Goal: Check status

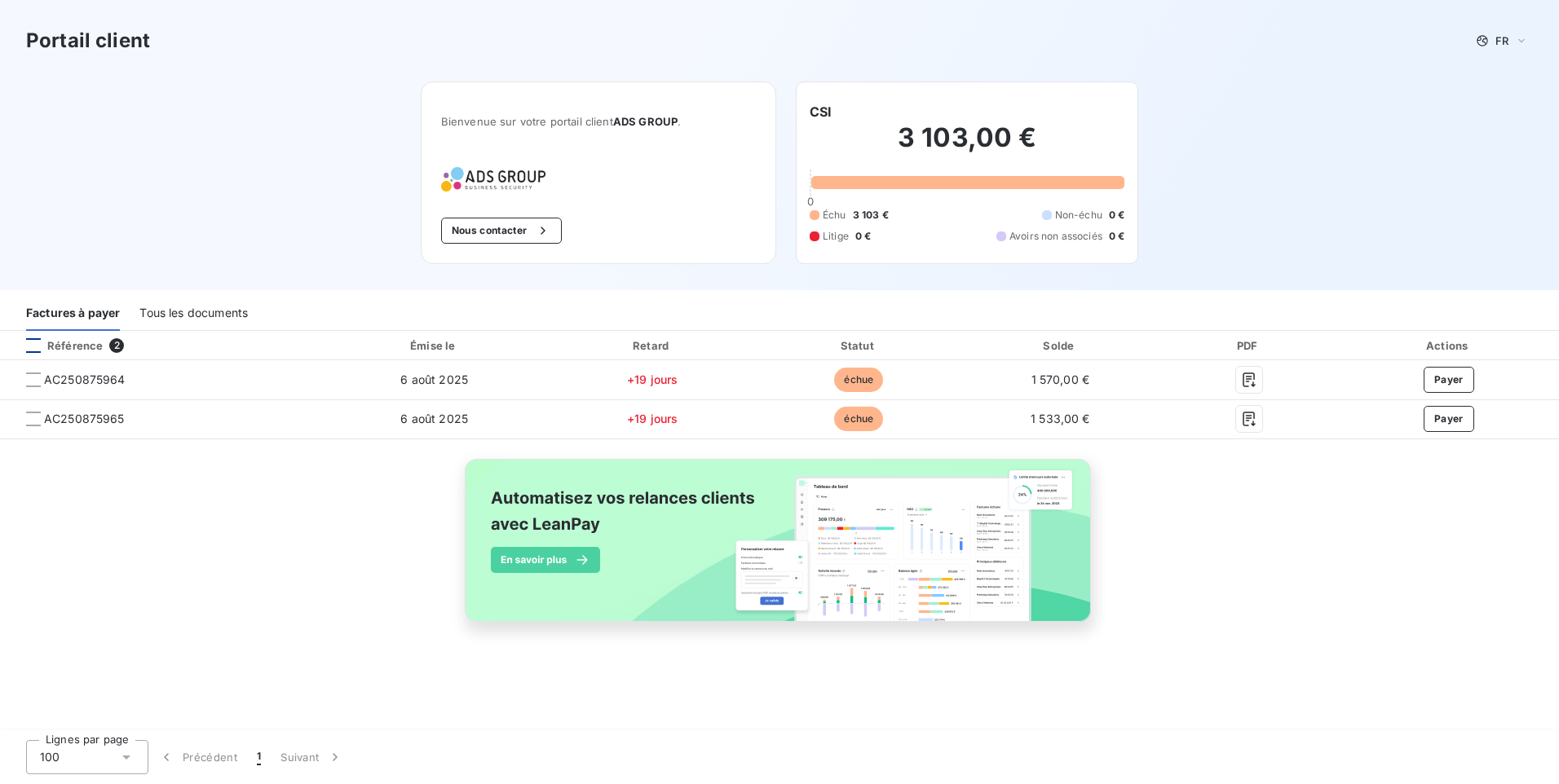
click at [31, 343] on div at bounding box center [33, 345] width 15 height 15
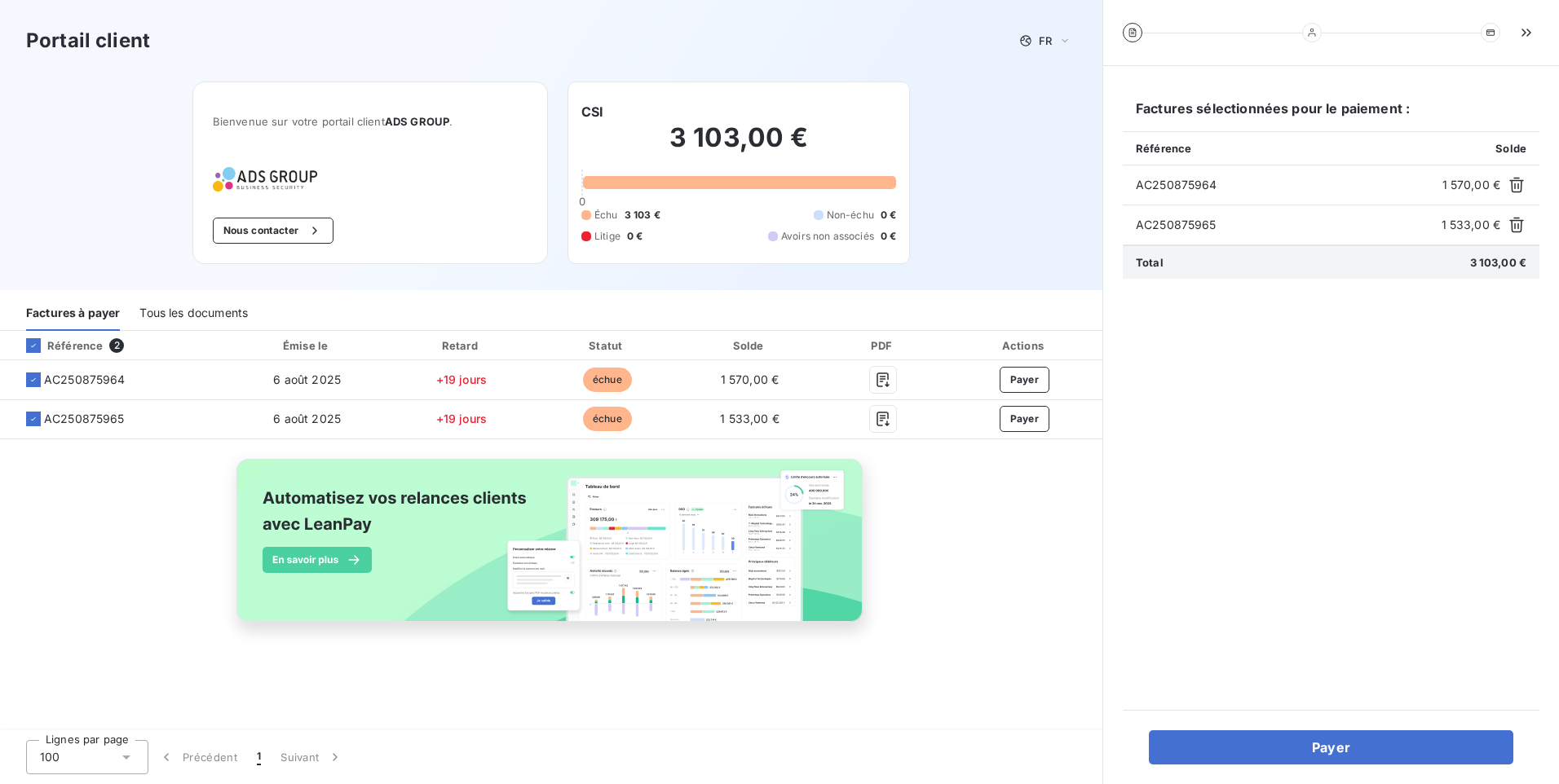
click at [1025, 664] on div "Référence 2 Émise le Retard Statut Solde PDF Actions AC250875964 6 août 2025 +1…" at bounding box center [551, 531] width 1102 height 400
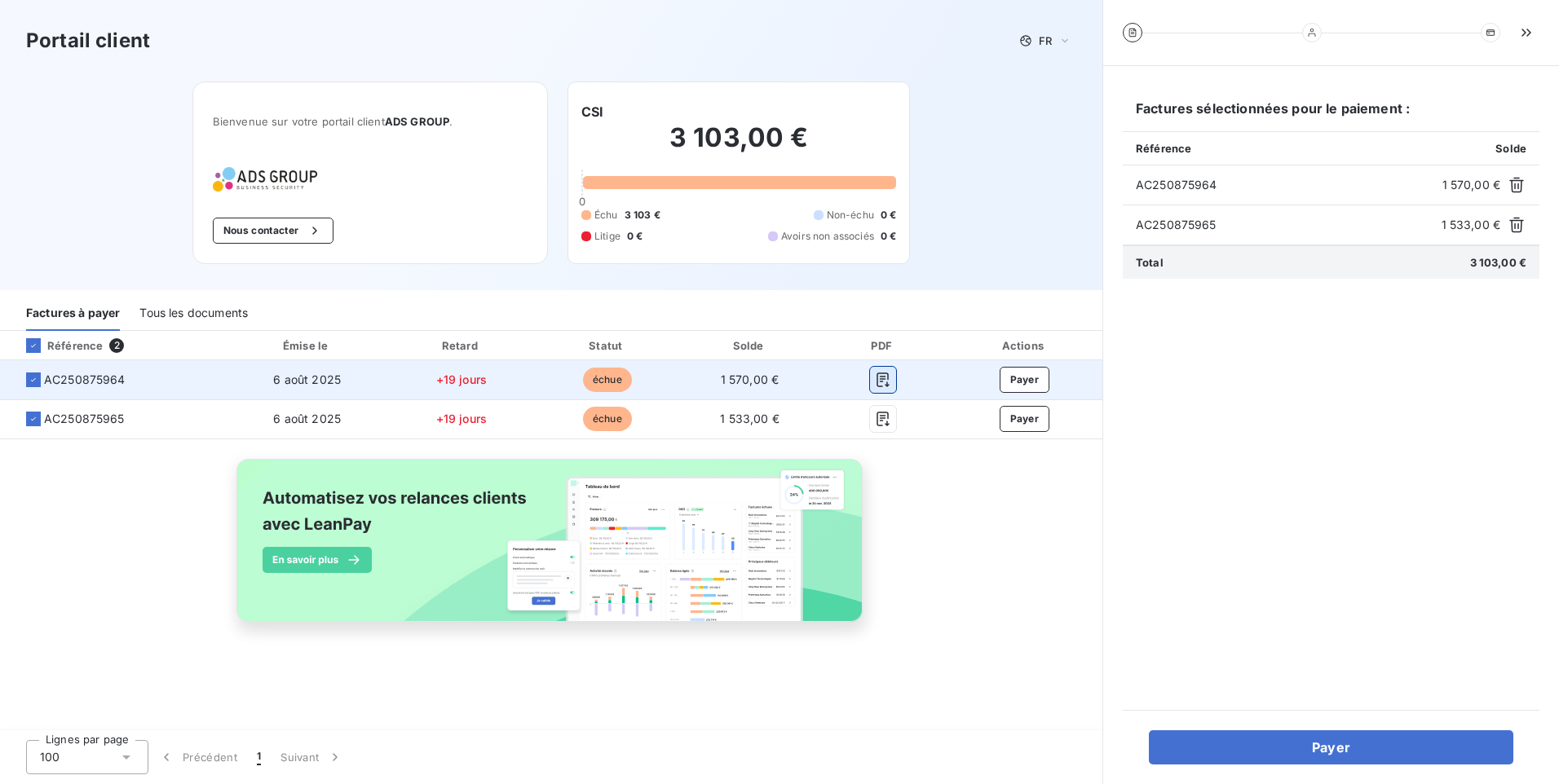
click at [878, 379] on icon "button" at bounding box center [882, 380] width 16 height 16
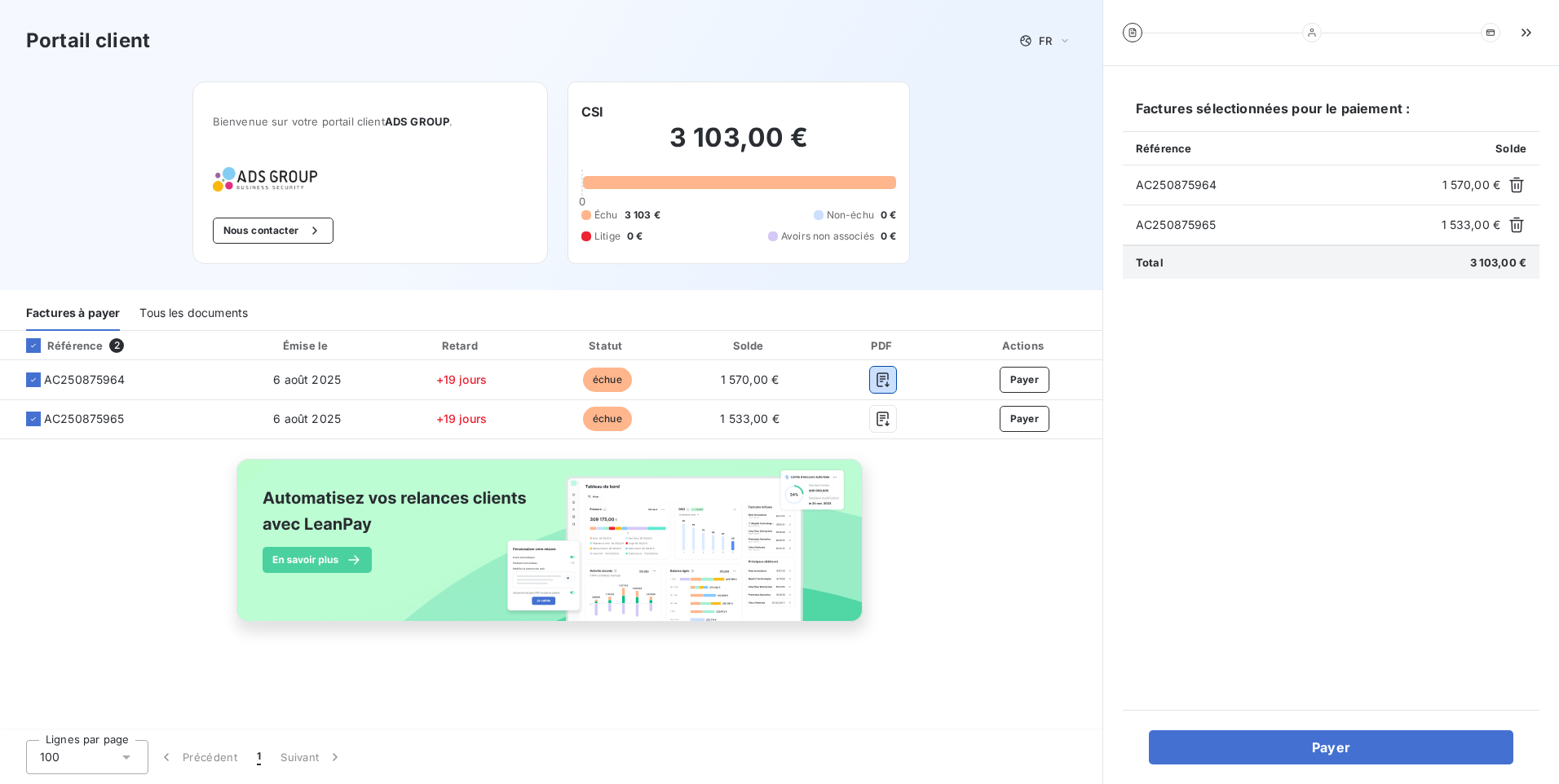
click at [190, 304] on div "Tous les documents" at bounding box center [194, 313] width 109 height 35
